Goal: Navigation & Orientation: Find specific page/section

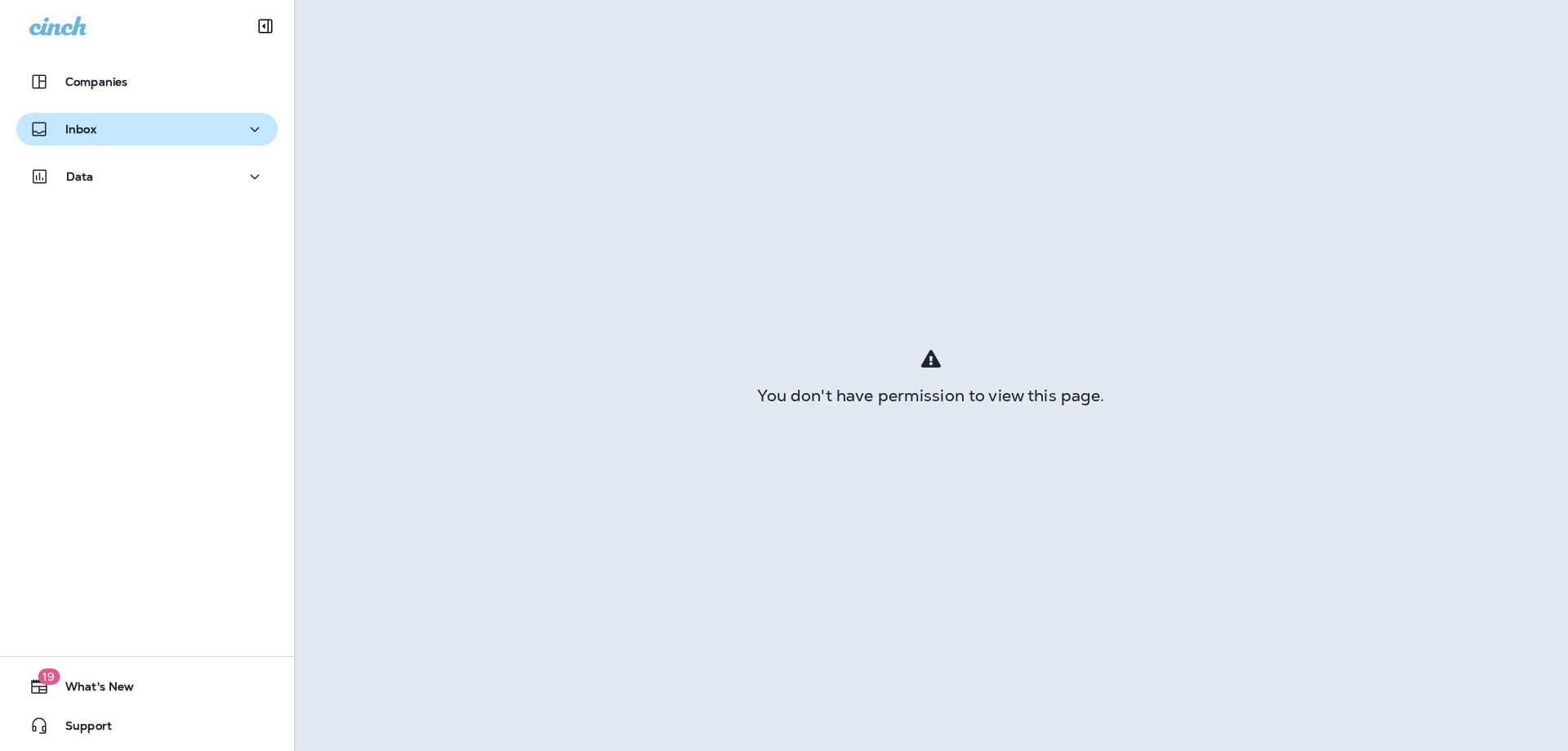
click at [215, 117] on button "Inbox" at bounding box center [147, 129] width 262 height 33
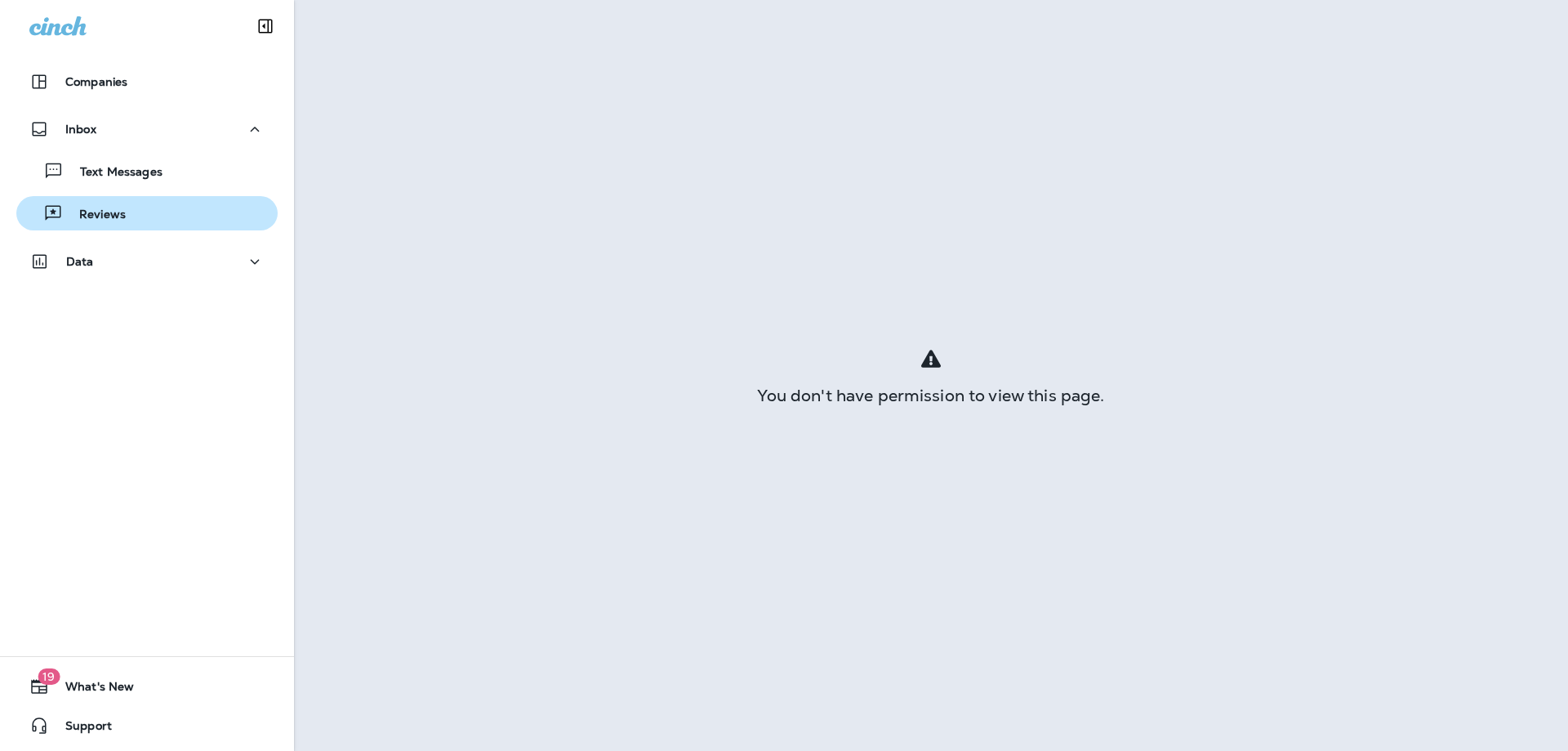
click at [204, 209] on div "Reviews" at bounding box center [147, 213] width 248 height 24
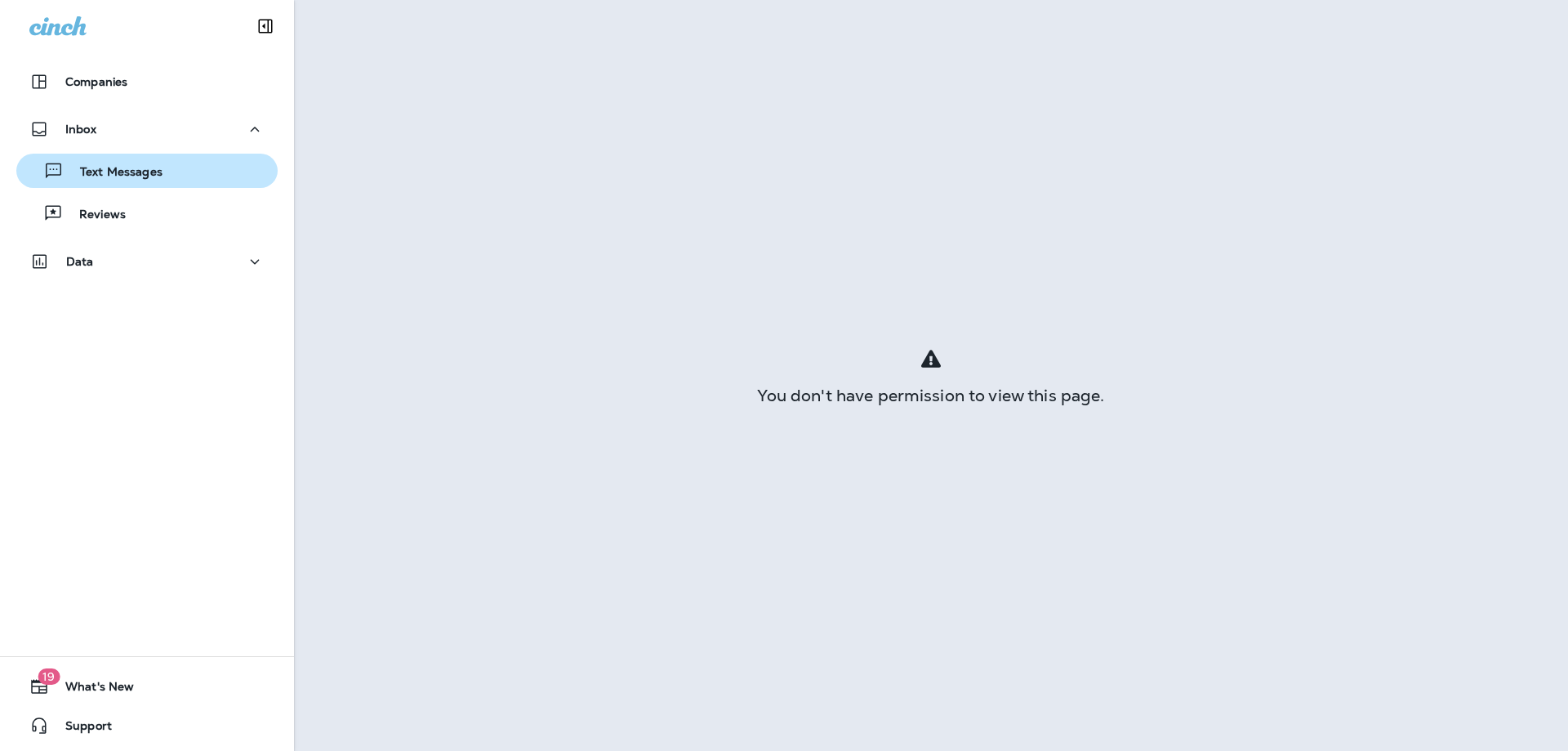
click at [204, 179] on div "Text Messages" at bounding box center [147, 171] width 248 height 24
click at [204, 170] on div "Text Messages" at bounding box center [147, 171] width 248 height 24
